Goal: Transaction & Acquisition: Purchase product/service

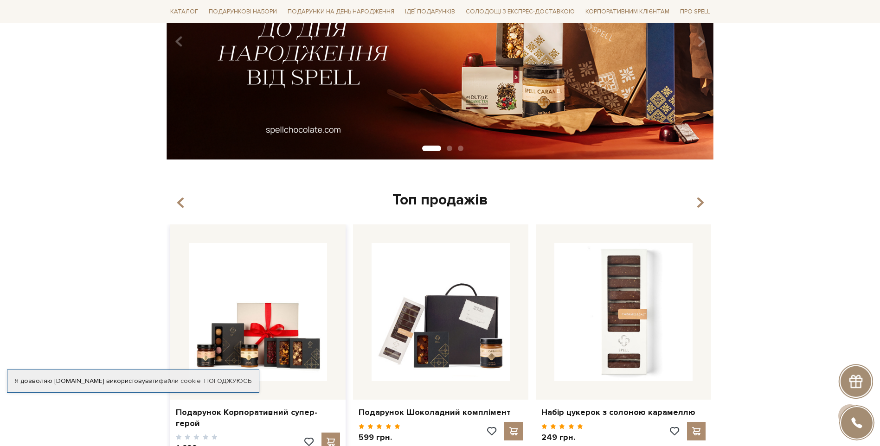
scroll to position [418, 0]
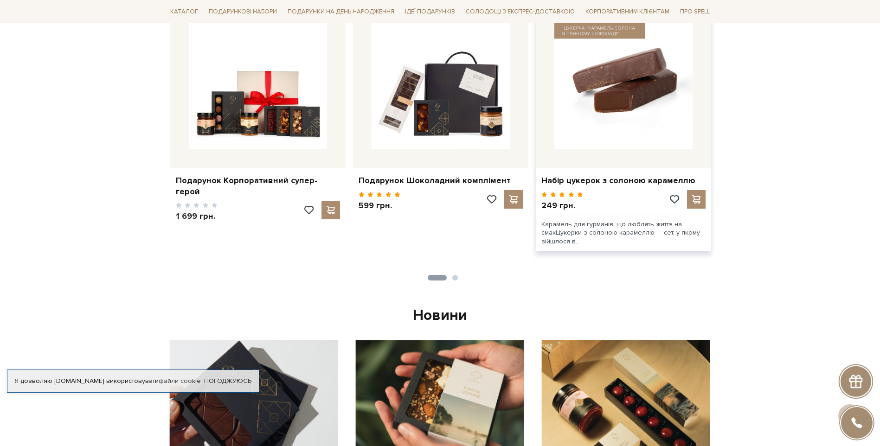
click at [619, 127] on img at bounding box center [623, 80] width 138 height 138
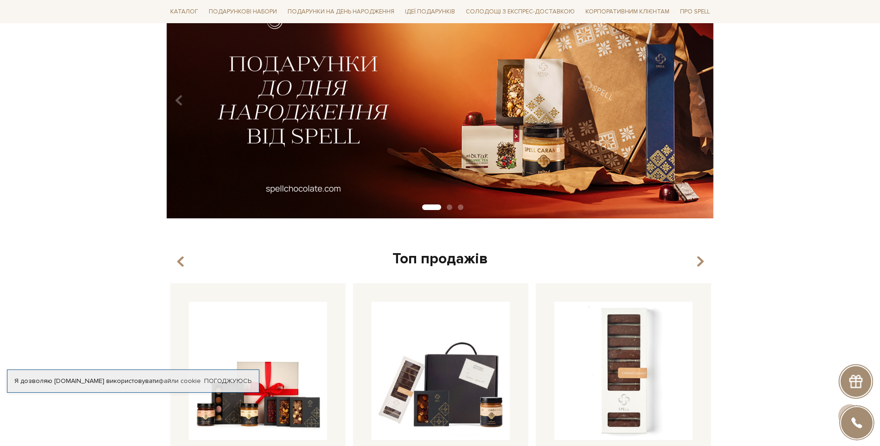
scroll to position [46, 0]
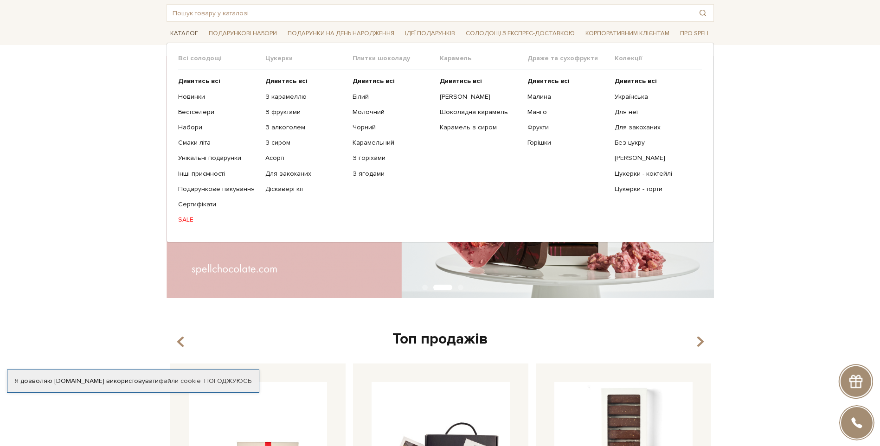
click at [183, 31] on span "Каталог" at bounding box center [184, 33] width 35 height 14
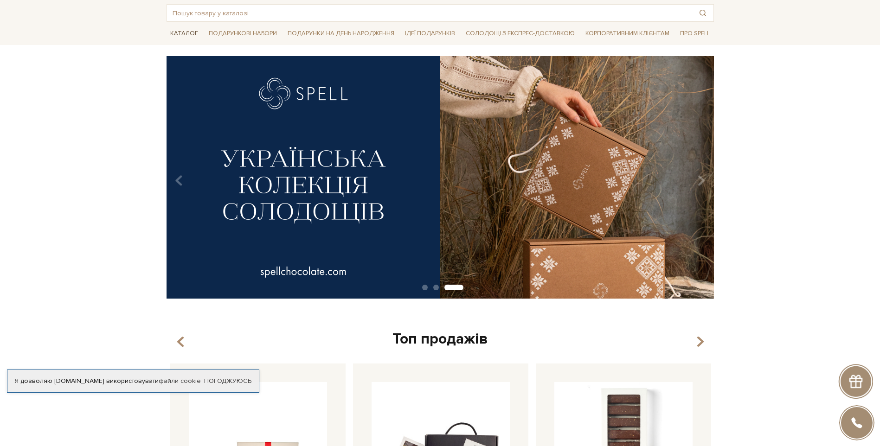
click at [173, 31] on span "Каталог" at bounding box center [184, 33] width 35 height 14
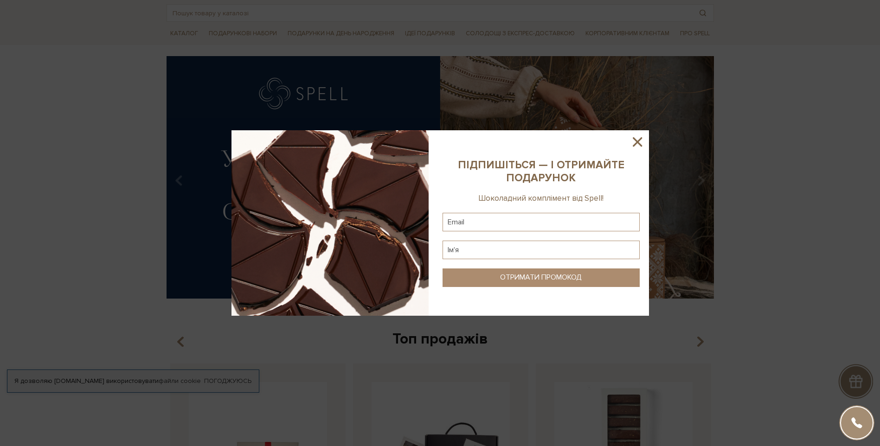
click at [643, 141] on icon at bounding box center [638, 142] width 16 height 16
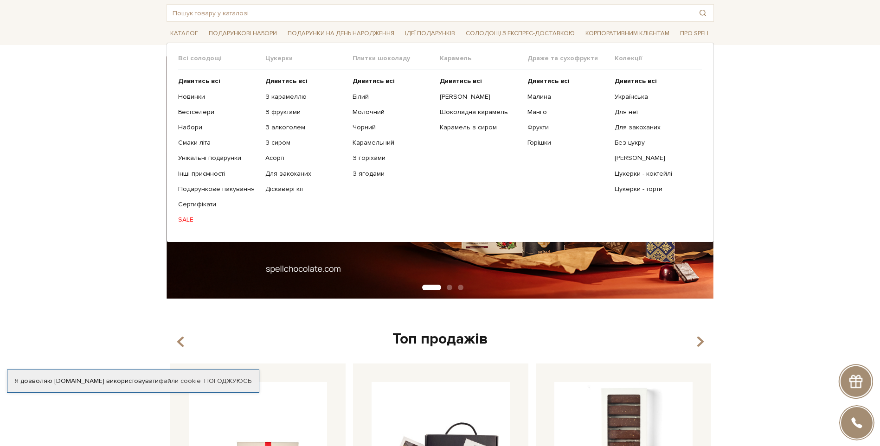
click at [189, 220] on link "SALE" at bounding box center [218, 220] width 80 height 8
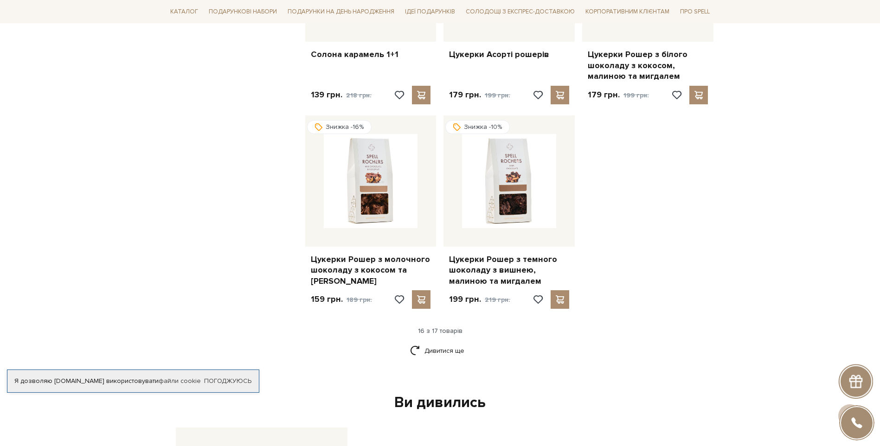
scroll to position [1114, 0]
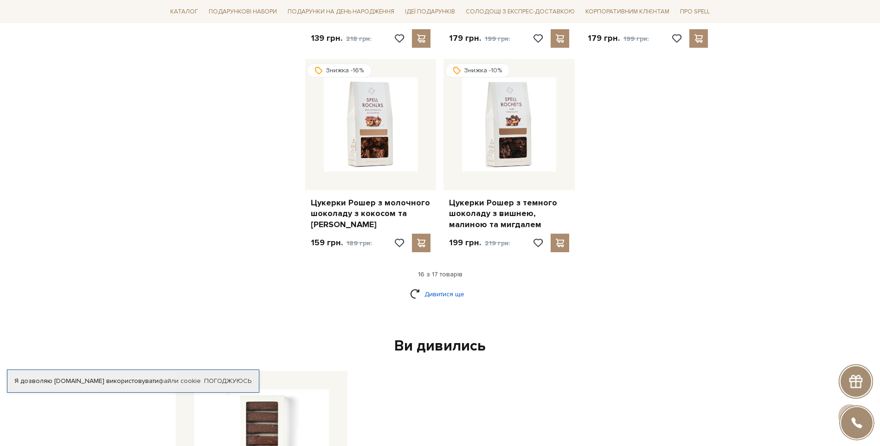
click at [417, 286] on link "Дивитися ще" at bounding box center [440, 294] width 60 height 16
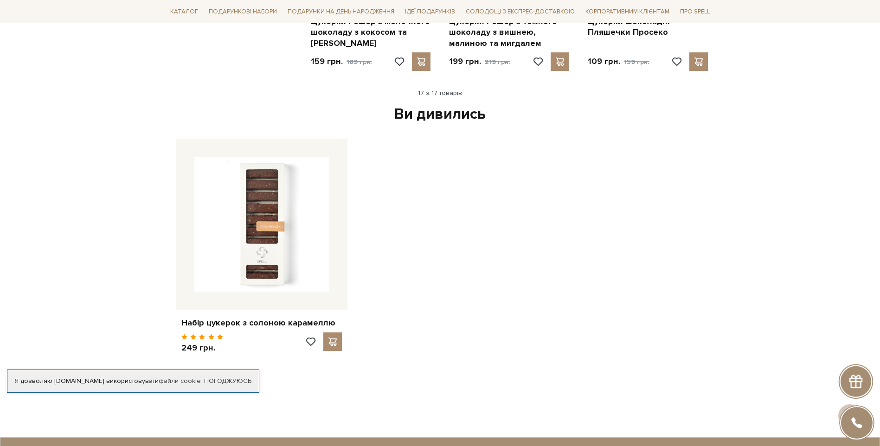
scroll to position [1346, 0]
